Goal: Find specific page/section: Find specific page/section

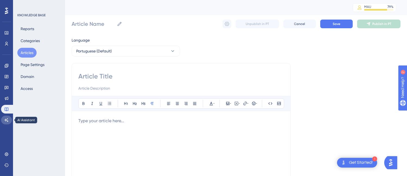
click at [7, 118] on icon at bounding box center [6, 120] width 4 height 4
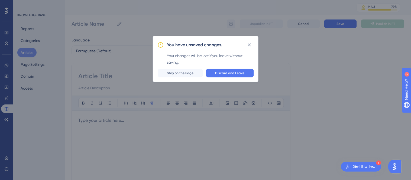
click at [231, 70] on button "Discard and Leave" at bounding box center [230, 73] width 48 height 9
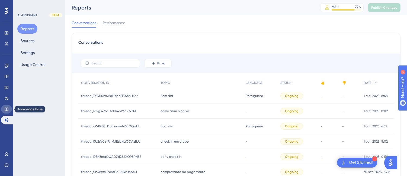
click at [5, 109] on icon at bounding box center [6, 109] width 4 height 4
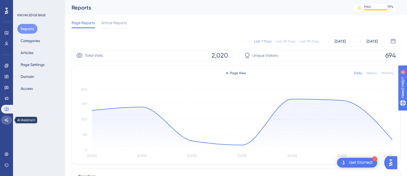
click at [8, 121] on icon at bounding box center [6, 120] width 4 height 4
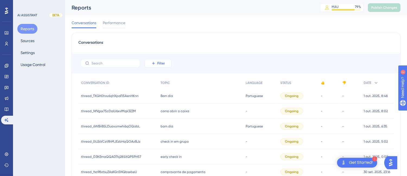
click at [160, 60] on button "Filter" at bounding box center [157, 63] width 27 height 9
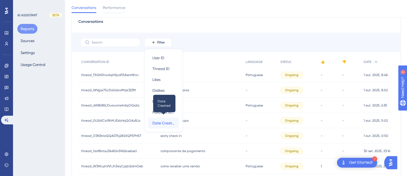
click at [166, 122] on span "Date Created" at bounding box center [163, 122] width 22 height 7
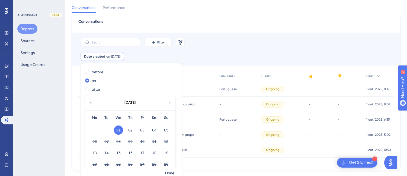
click at [89, 104] on icon at bounding box center [91, 102] width 4 height 5
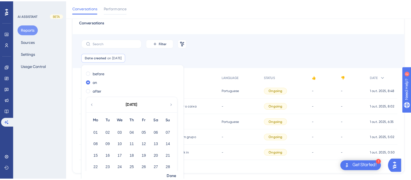
scroll to position [19, 0]
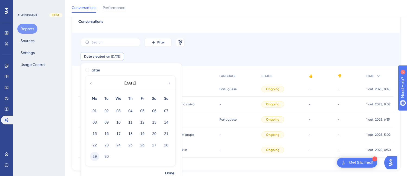
click at [93, 157] on button "29" at bounding box center [94, 155] width 9 height 9
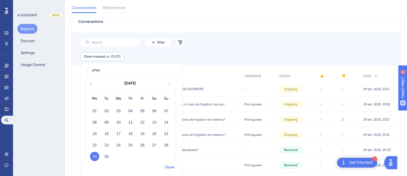
click at [165, 166] on span "Done" at bounding box center [169, 167] width 9 height 7
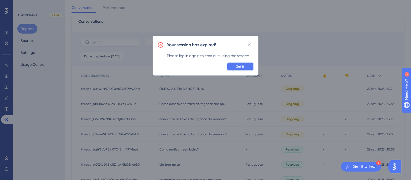
click at [238, 69] on button "Got it" at bounding box center [240, 66] width 27 height 9
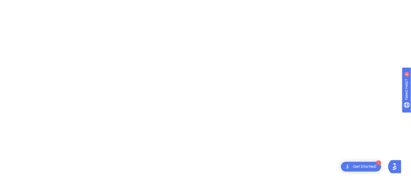
scroll to position [0, 0]
